Goal: Task Accomplishment & Management: Complete application form

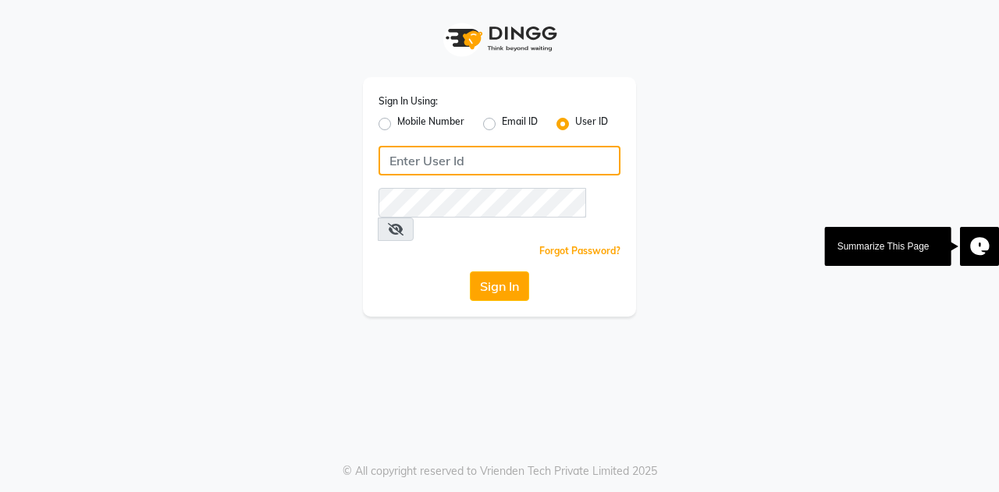
click at [438, 165] on input "Username" at bounding box center [499, 161] width 242 height 30
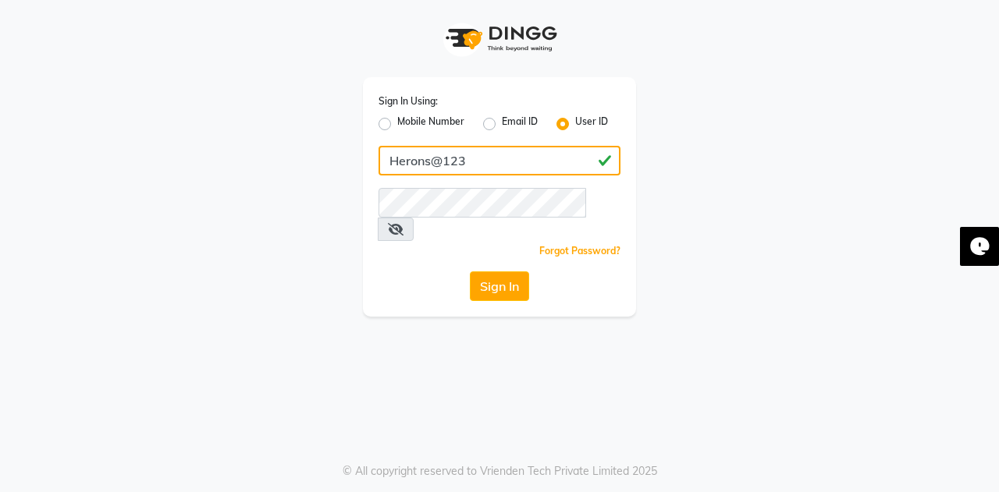
type input "Herons@123"
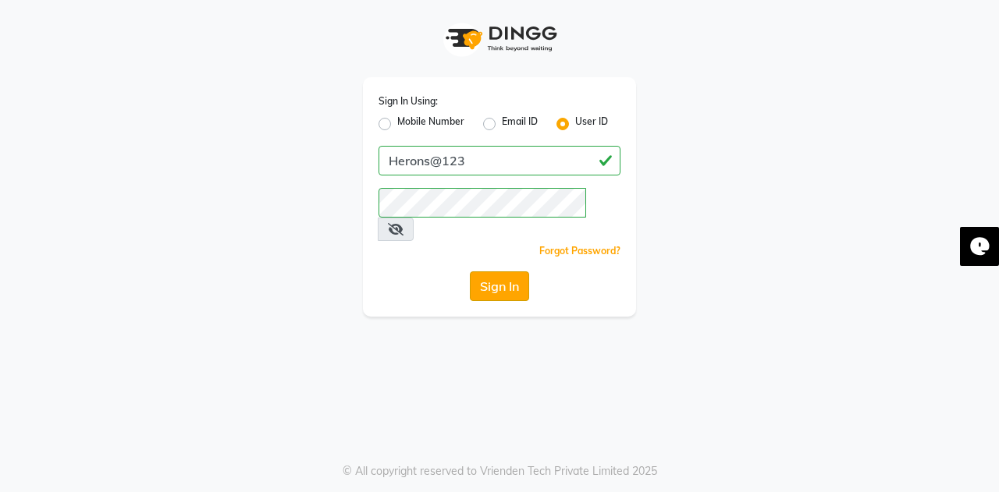
click at [471, 271] on button "Sign In" at bounding box center [499, 286] width 59 height 30
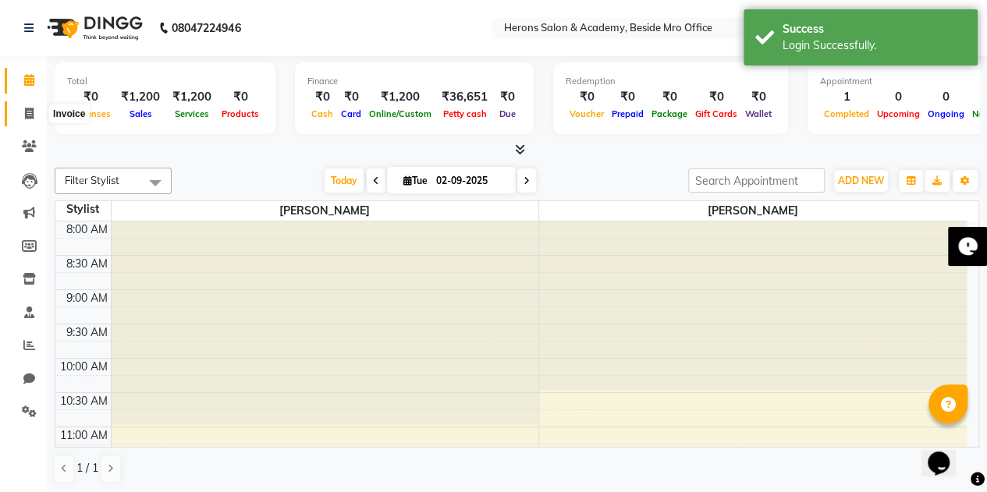
click at [23, 111] on span at bounding box center [29, 114] width 27 height 18
select select "7758"
select select "service"
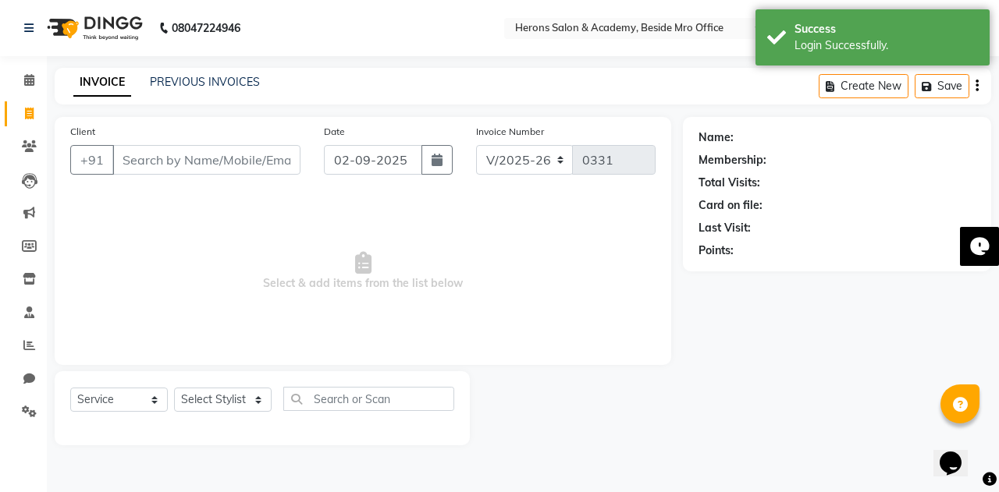
click at [186, 155] on input "Client" at bounding box center [206, 160] width 188 height 30
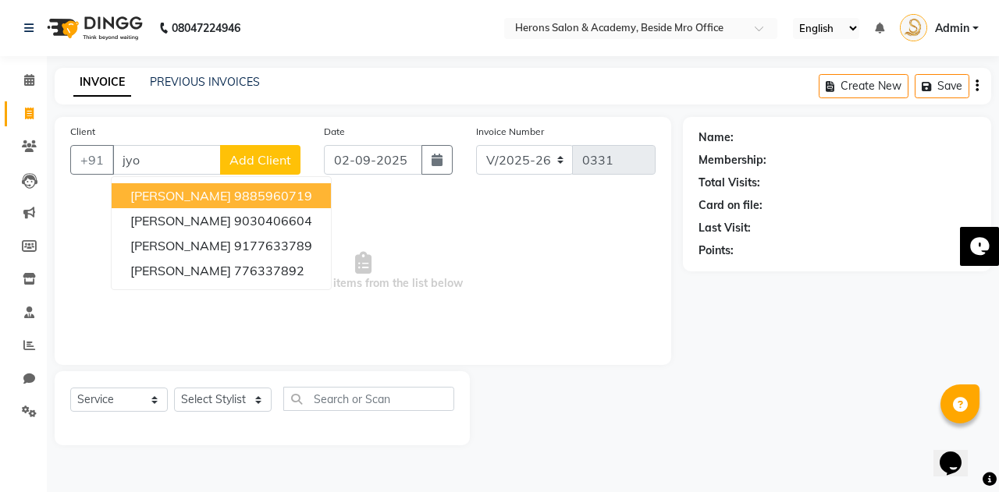
click at [234, 197] on ngb-highlight "9885960719" at bounding box center [273, 196] width 78 height 16
type input "9885960719"
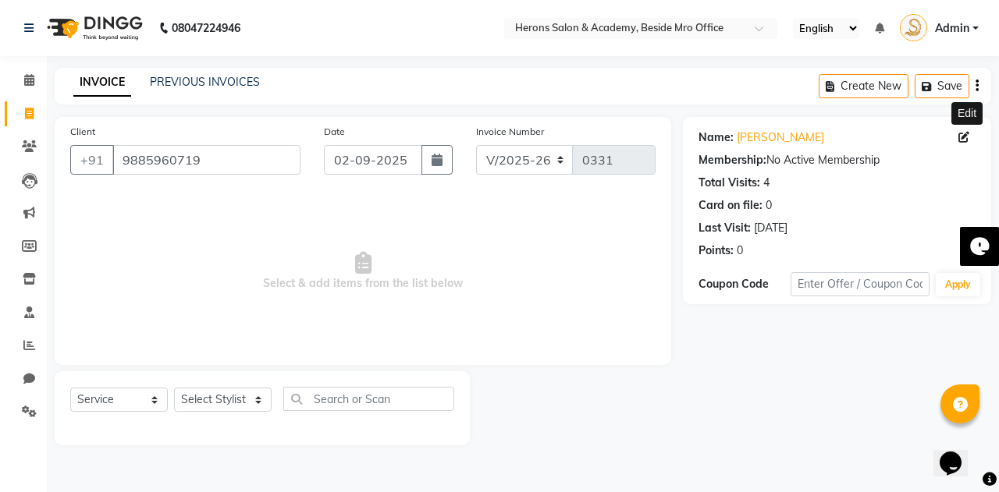
click at [962, 136] on icon at bounding box center [963, 137] width 11 height 11
select select "[DEMOGRAPHIC_DATA]"
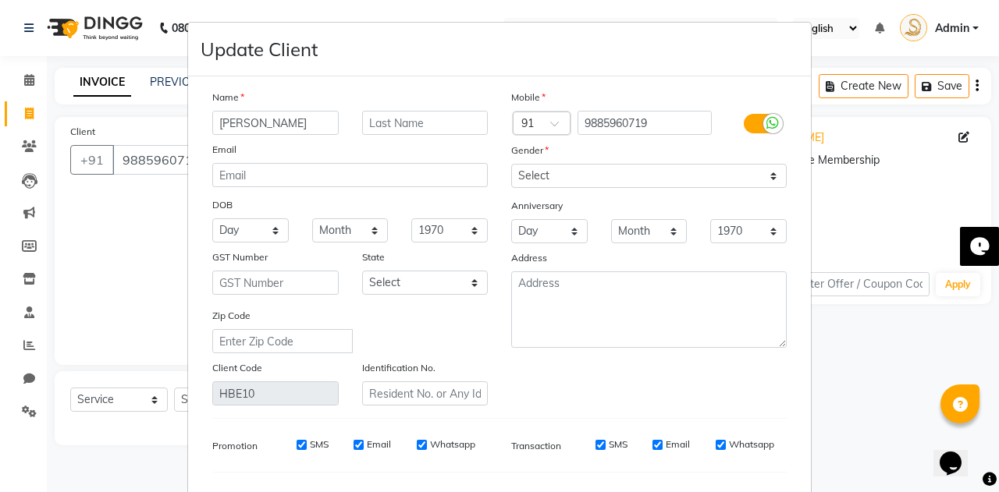
click at [302, 121] on input "[PERSON_NAME]" at bounding box center [275, 123] width 126 height 24
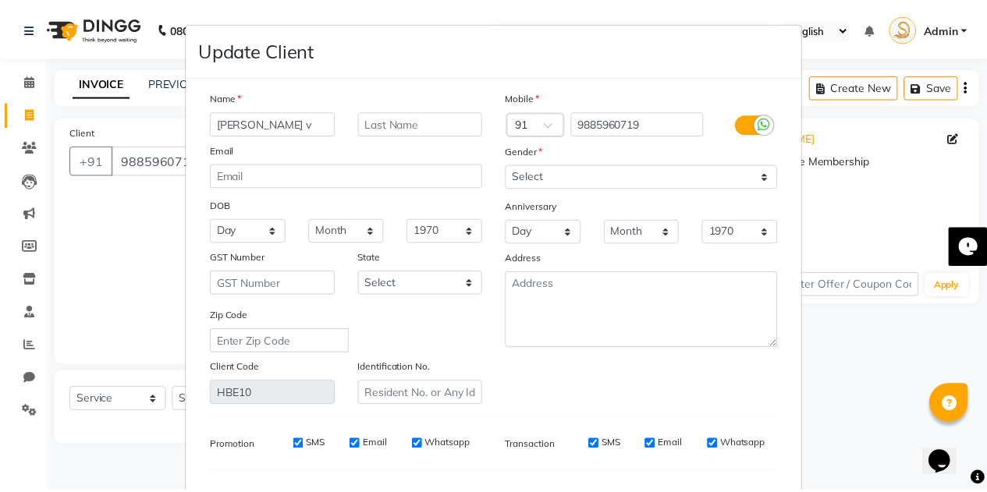
scroll to position [197, 0]
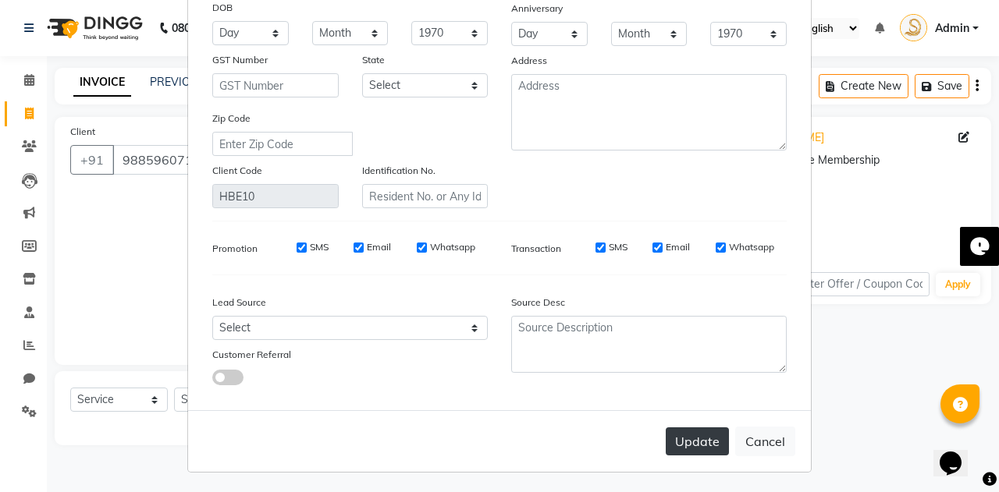
type input "[PERSON_NAME] v"
click at [672, 433] on button "Update" at bounding box center [696, 442] width 63 height 28
select select
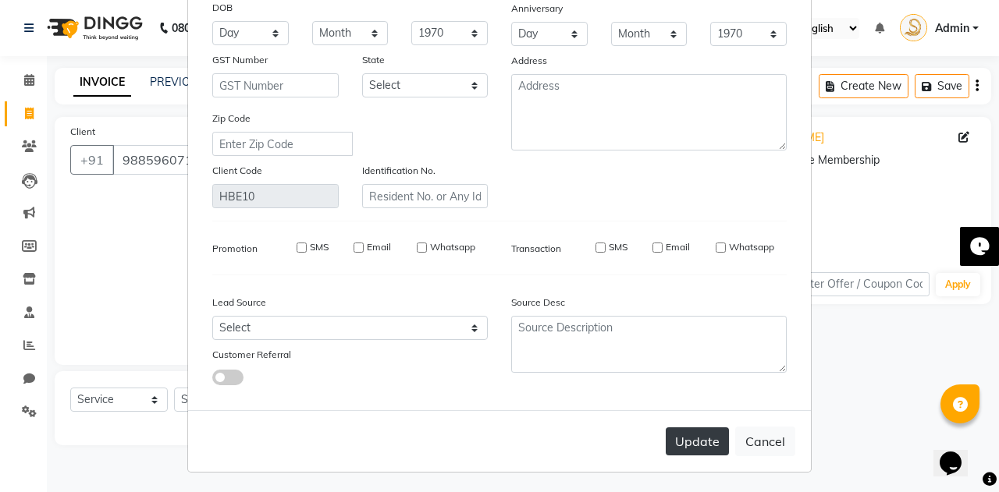
select select
checkbox input "false"
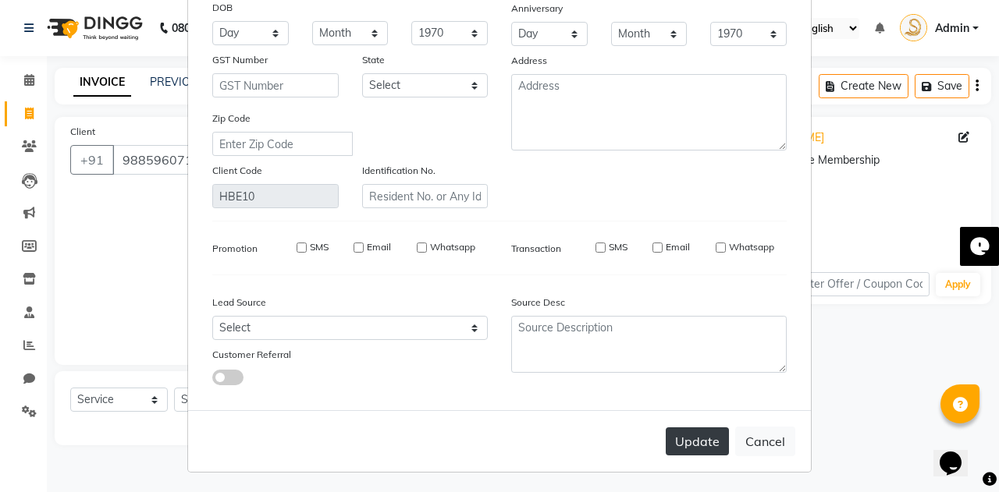
checkbox input "false"
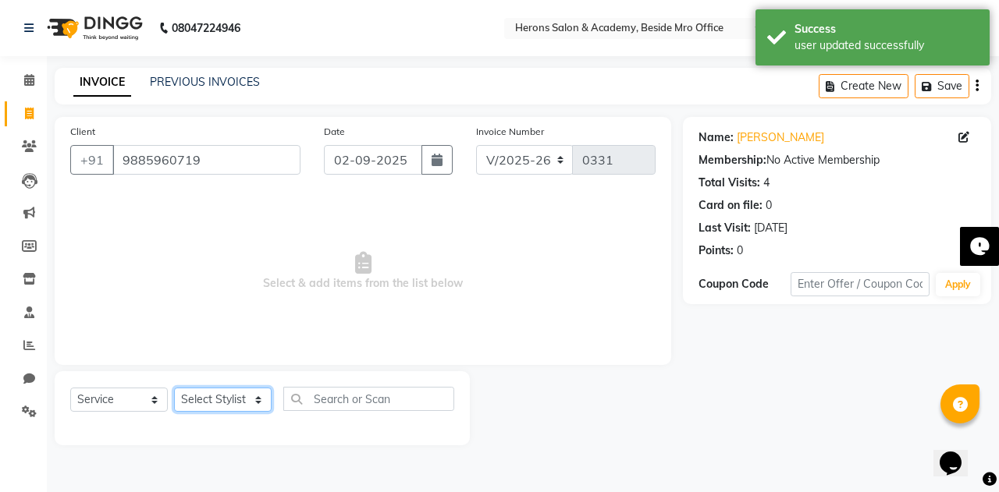
click at [253, 405] on select "Select Stylist [PERSON_NAME] [PERSON_NAME]" at bounding box center [223, 400] width 98 height 24
select select "69236"
click at [174, 388] on select "Select Stylist [PERSON_NAME] [PERSON_NAME]" at bounding box center [223, 400] width 98 height 24
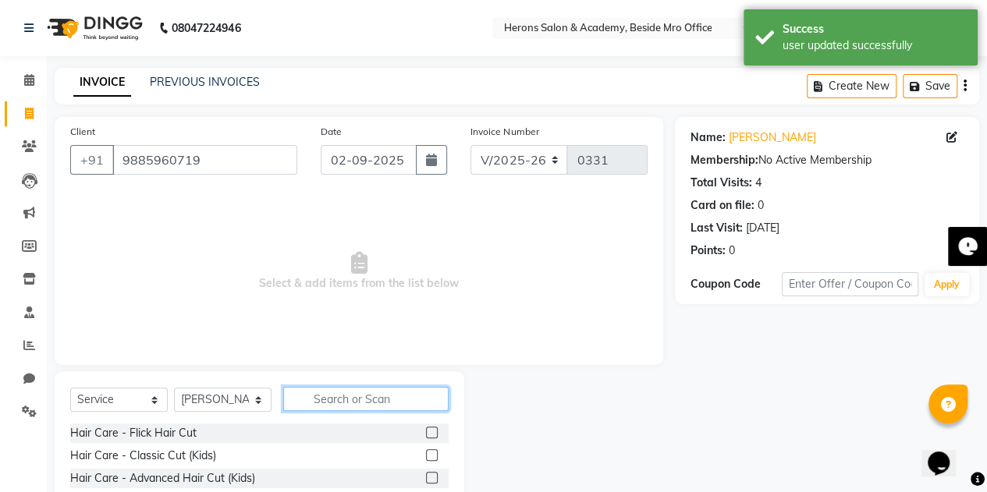
click at [335, 396] on input "text" at bounding box center [365, 399] width 165 height 24
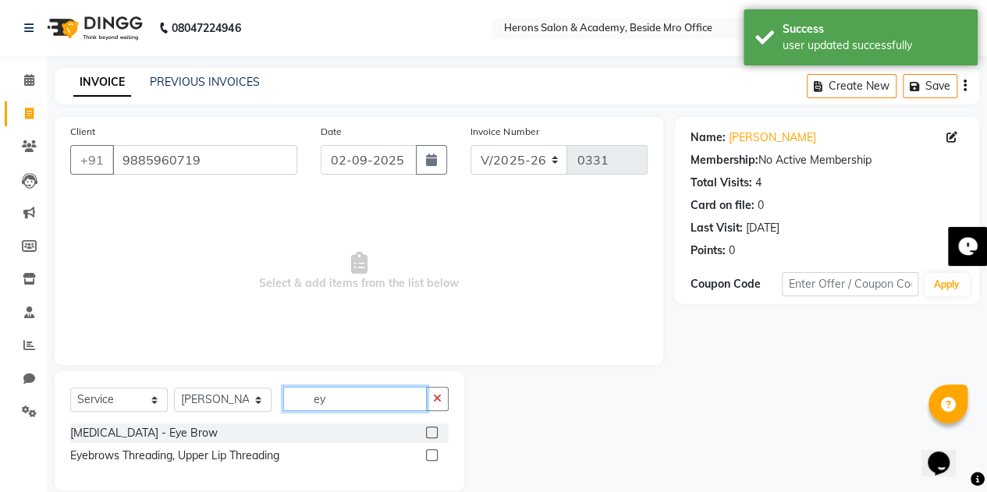
type input "ey"
click at [429, 430] on label at bounding box center [432, 433] width 12 height 12
click at [429, 430] on input "checkbox" at bounding box center [431, 433] width 10 height 10
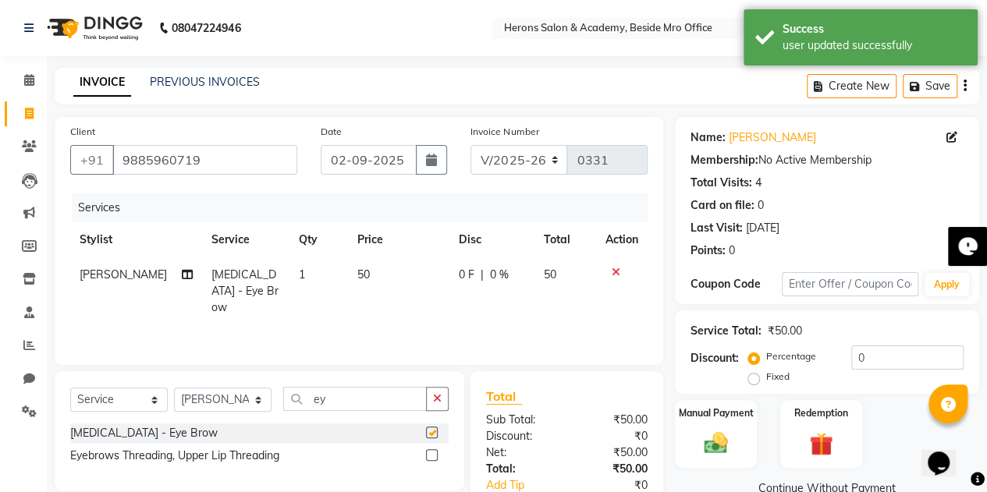
checkbox input "false"
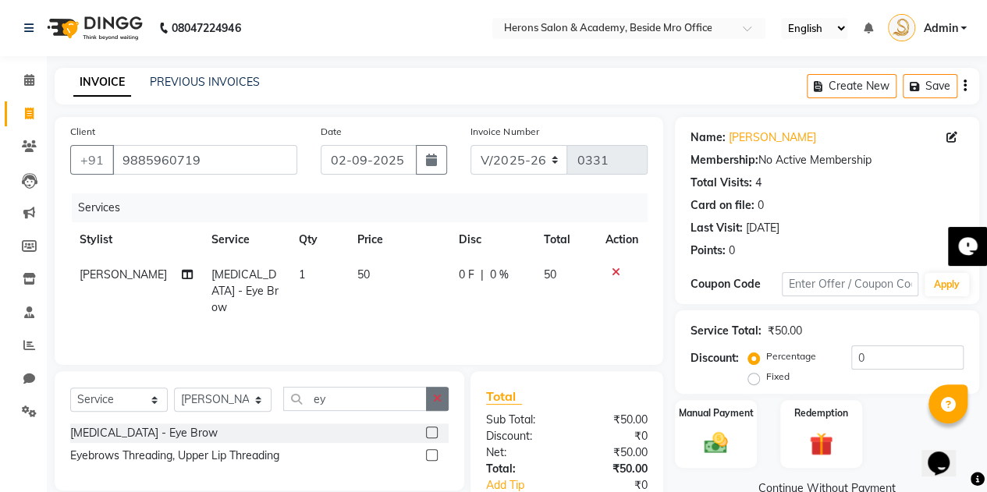
click at [434, 394] on icon "button" at bounding box center [437, 398] width 9 height 11
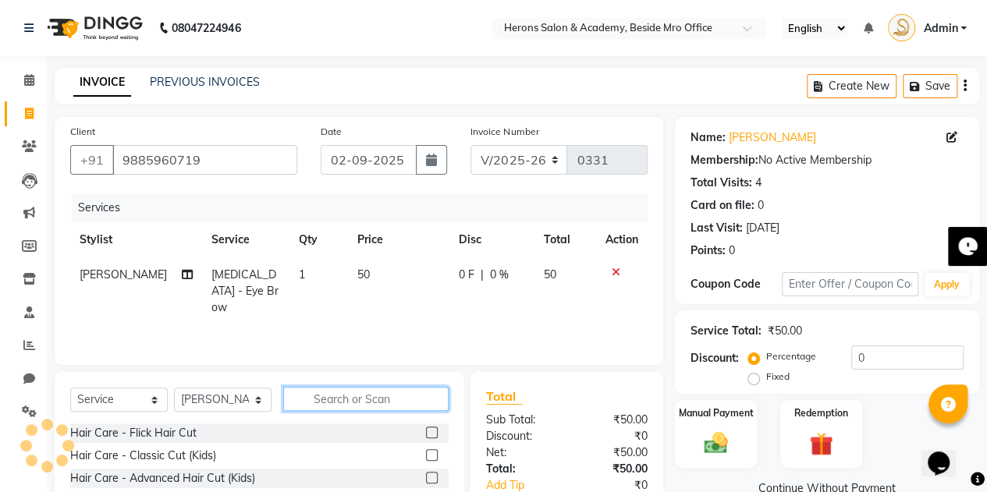
click at [374, 400] on input "text" at bounding box center [365, 399] width 165 height 24
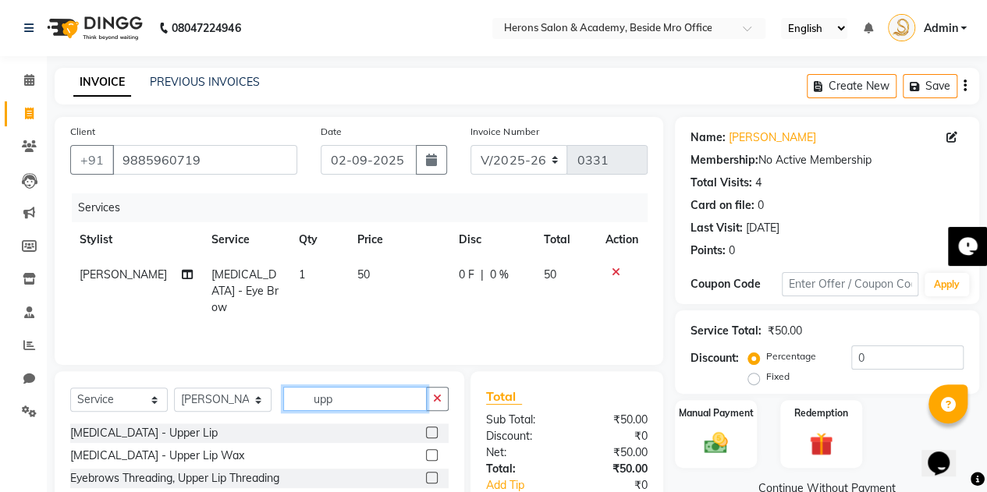
type input "upp"
click at [438, 430] on div at bounding box center [437, 434] width 23 height 20
click at [429, 434] on label at bounding box center [432, 433] width 12 height 12
click at [429, 434] on input "checkbox" at bounding box center [431, 433] width 10 height 10
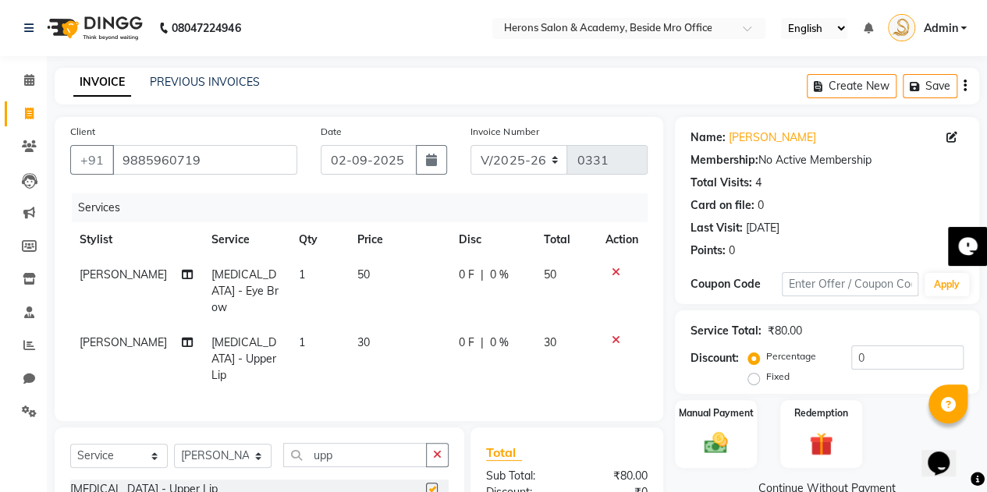
checkbox input "false"
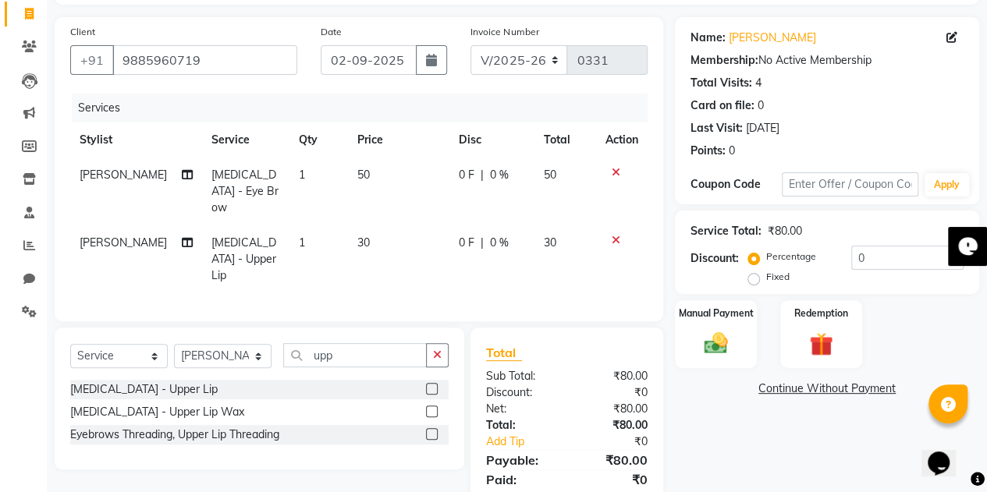
scroll to position [133, 0]
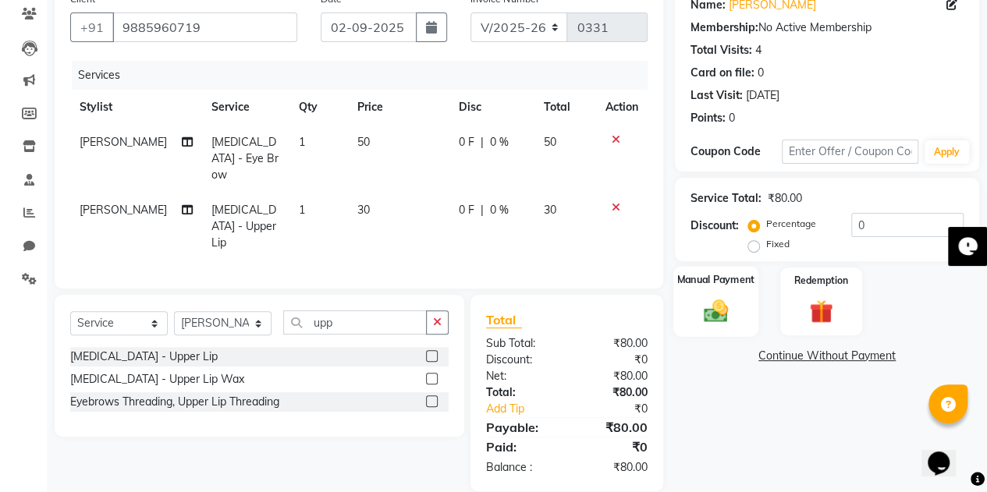
click at [712, 291] on div "Manual Payment" at bounding box center [715, 301] width 85 height 71
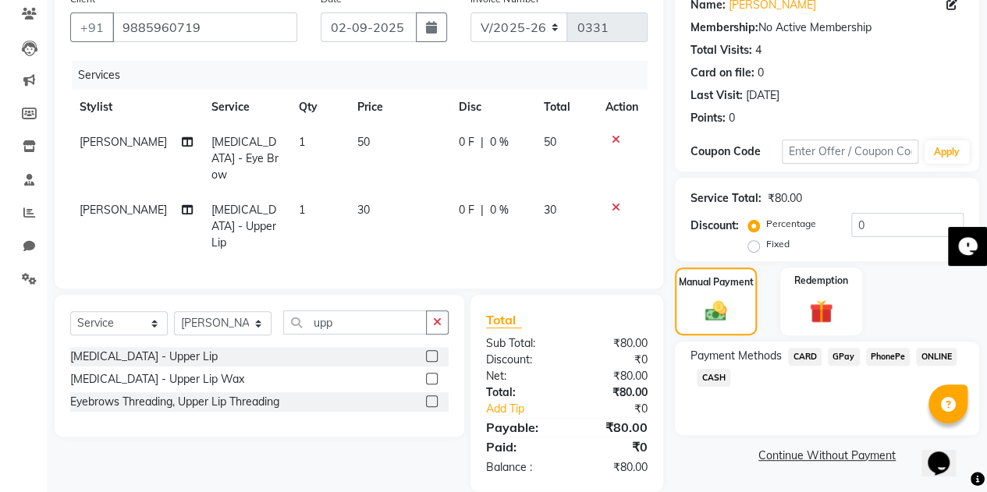
click at [880, 353] on span "PhonePe" at bounding box center [888, 357] width 44 height 18
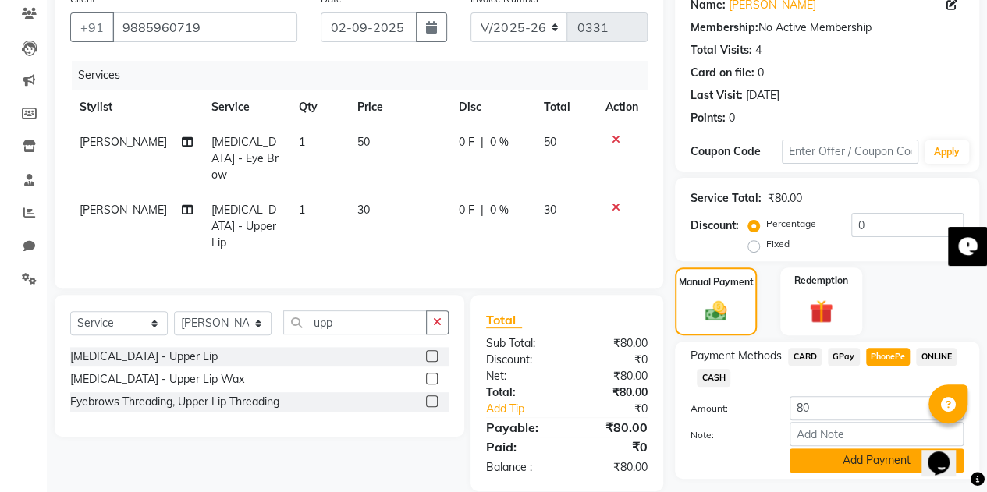
click at [846, 459] on button "Add Payment" at bounding box center [876, 461] width 174 height 24
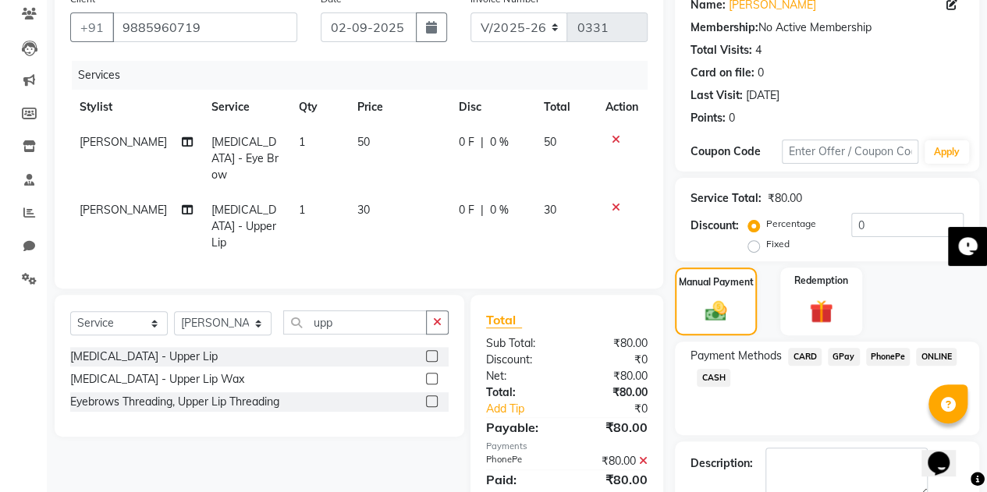
scroll to position [217, 0]
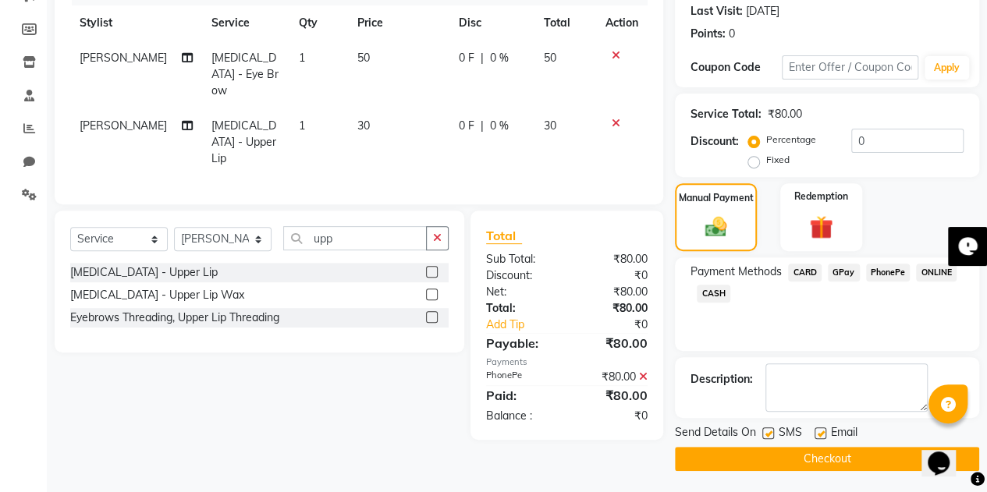
click at [822, 431] on label at bounding box center [820, 434] width 12 height 12
click at [822, 431] on input "checkbox" at bounding box center [819, 434] width 10 height 10
checkbox input "false"
click at [811, 450] on button "Checkout" at bounding box center [827, 459] width 304 height 24
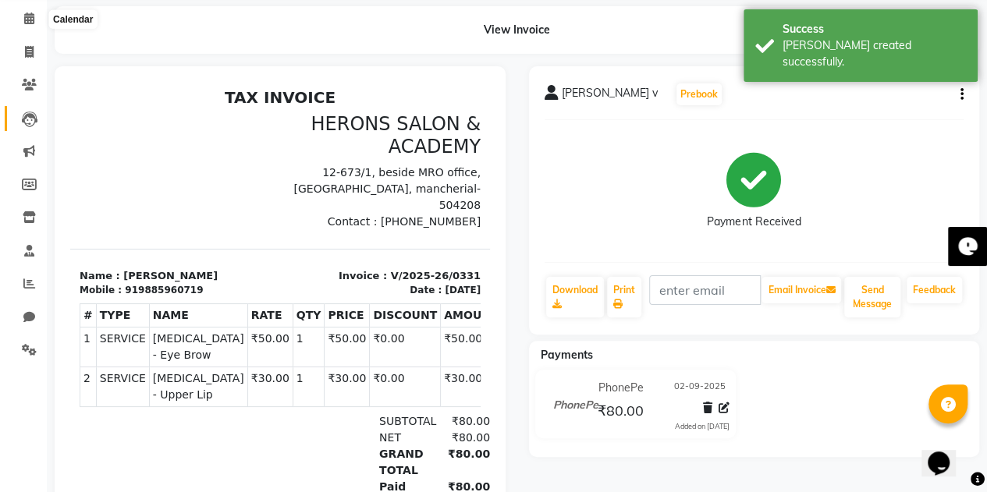
scroll to position [61, 0]
click at [24, 23] on icon at bounding box center [29, 19] width 10 height 12
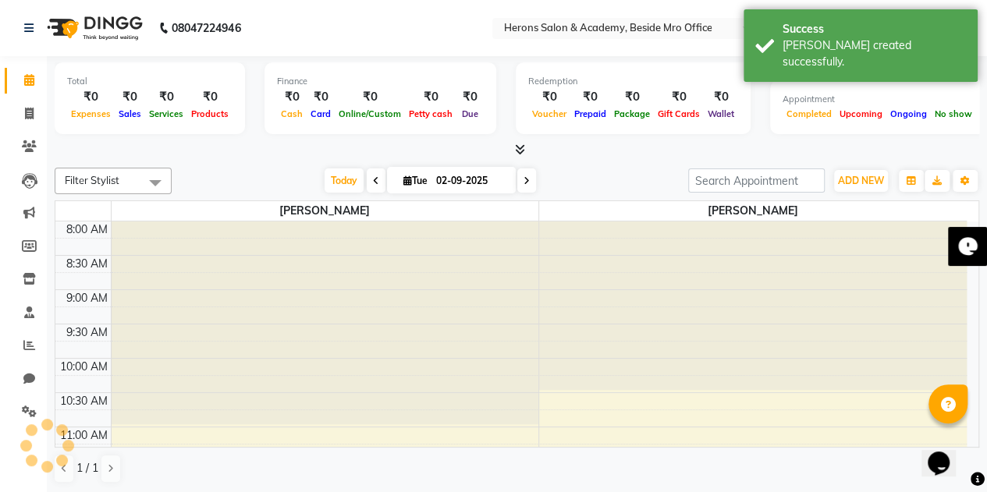
scroll to position [623, 0]
